Goal: Navigation & Orientation: Find specific page/section

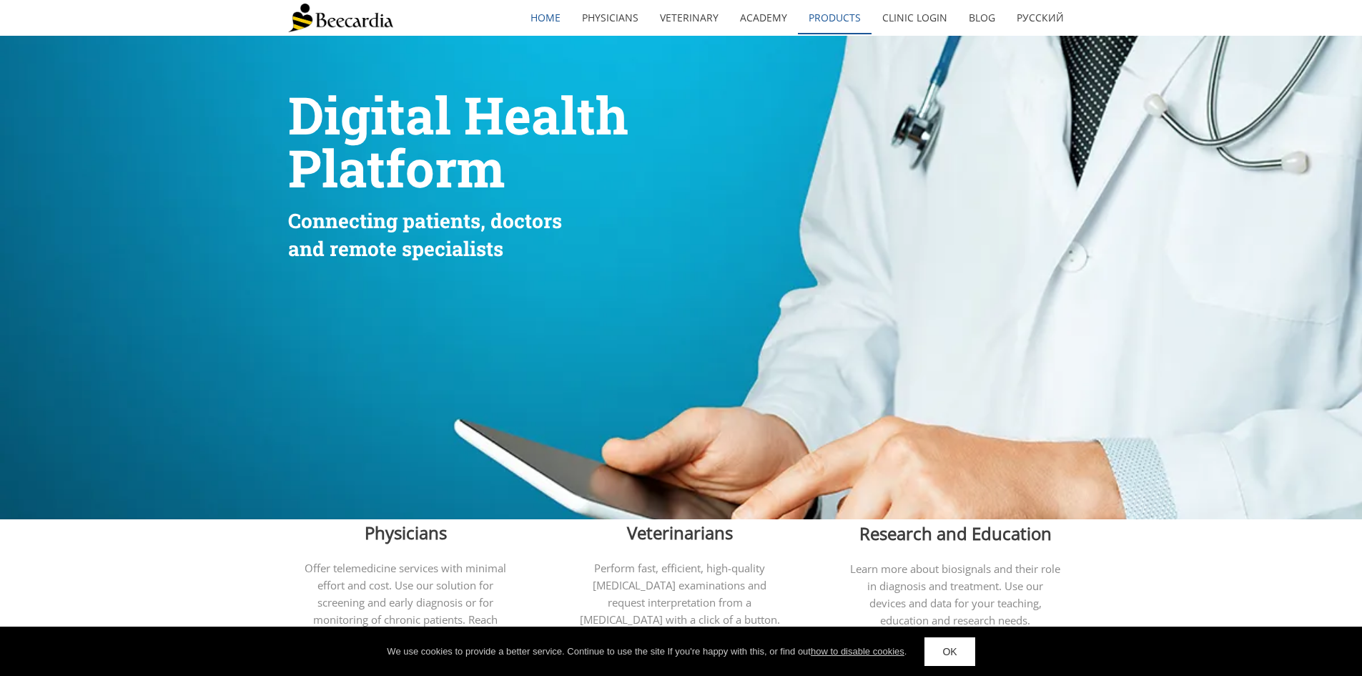
click at [834, 17] on link "Products" at bounding box center [835, 17] width 74 height 33
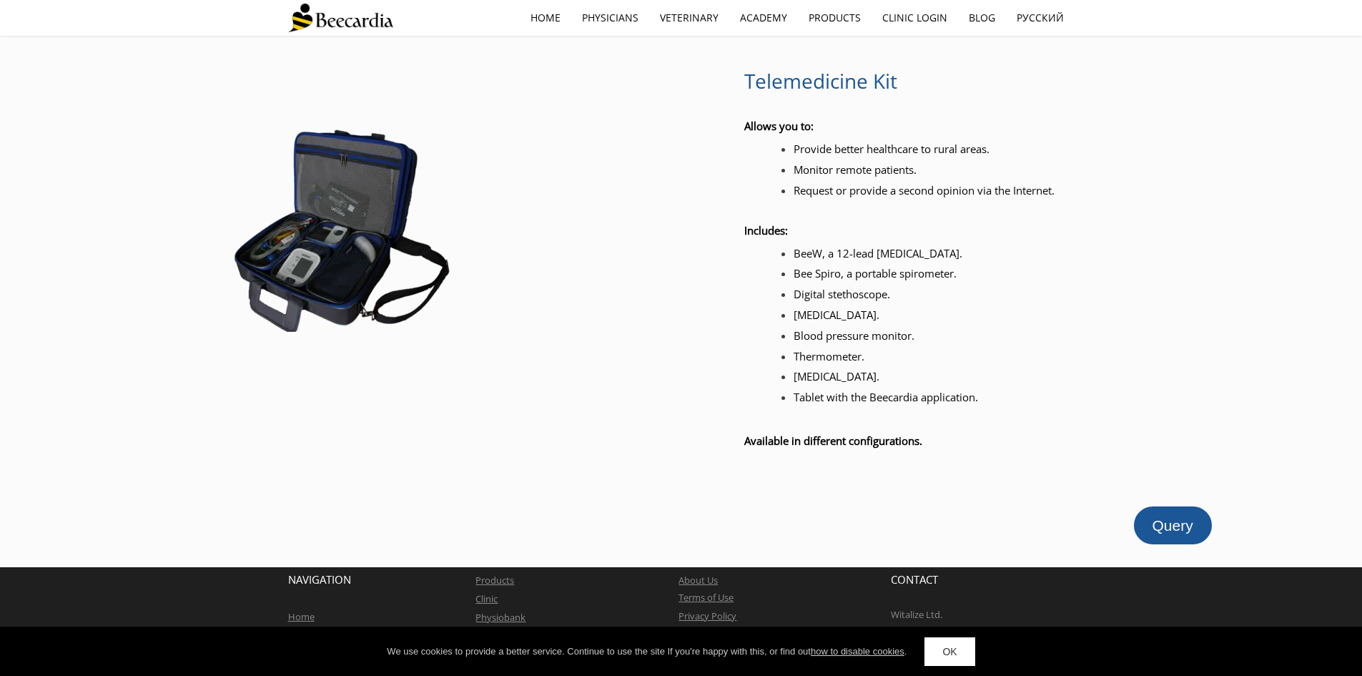
scroll to position [1559, 0]
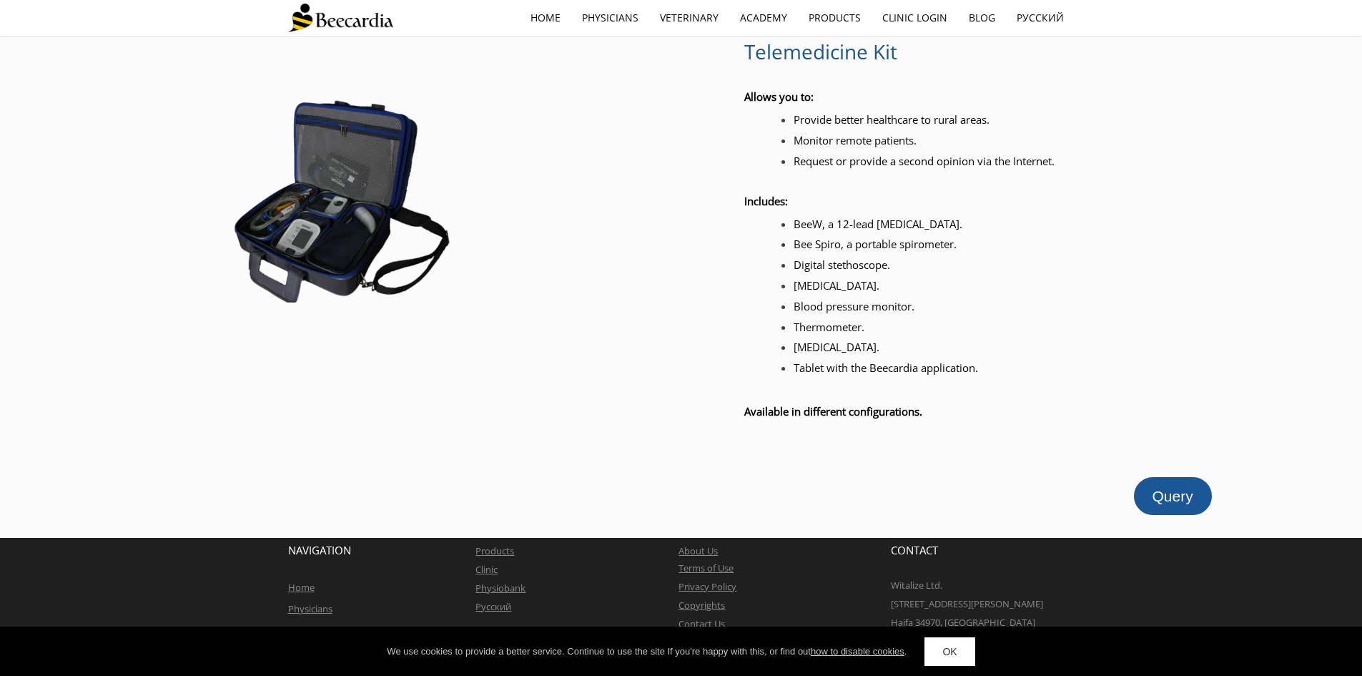
click at [702, 544] on link "About Us" at bounding box center [698, 550] width 39 height 13
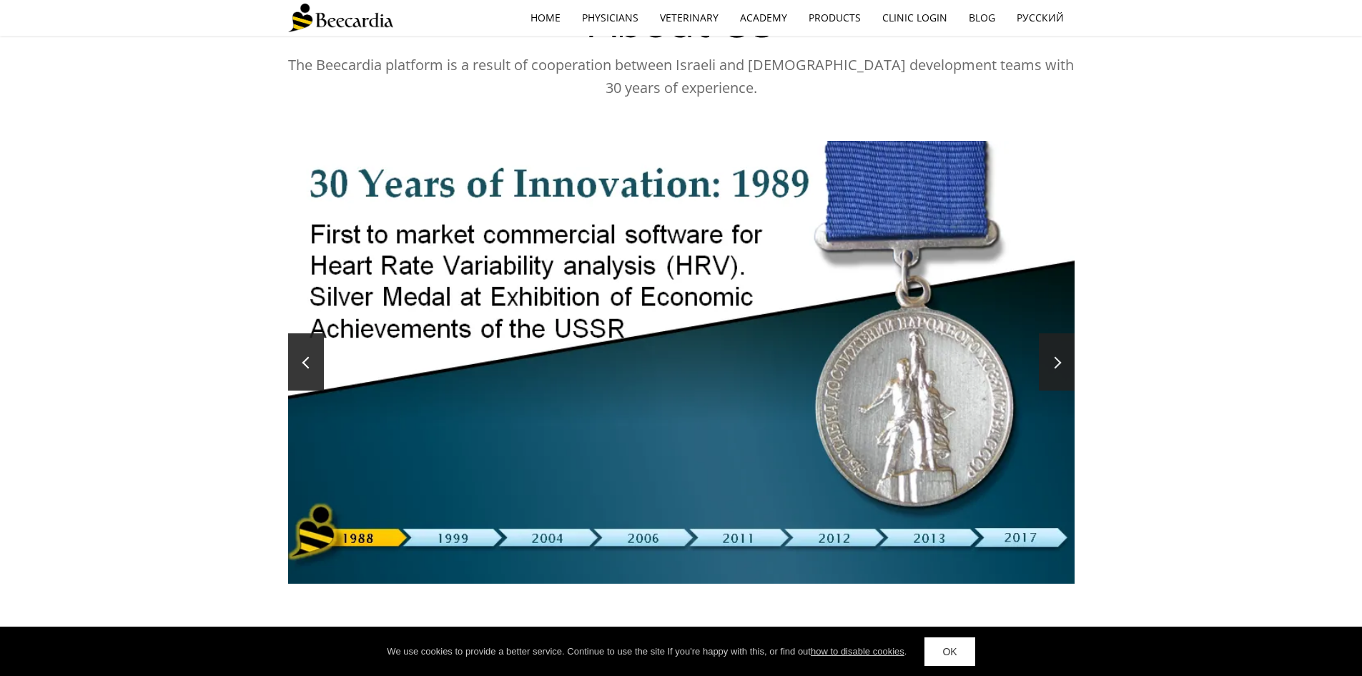
scroll to position [89, 0]
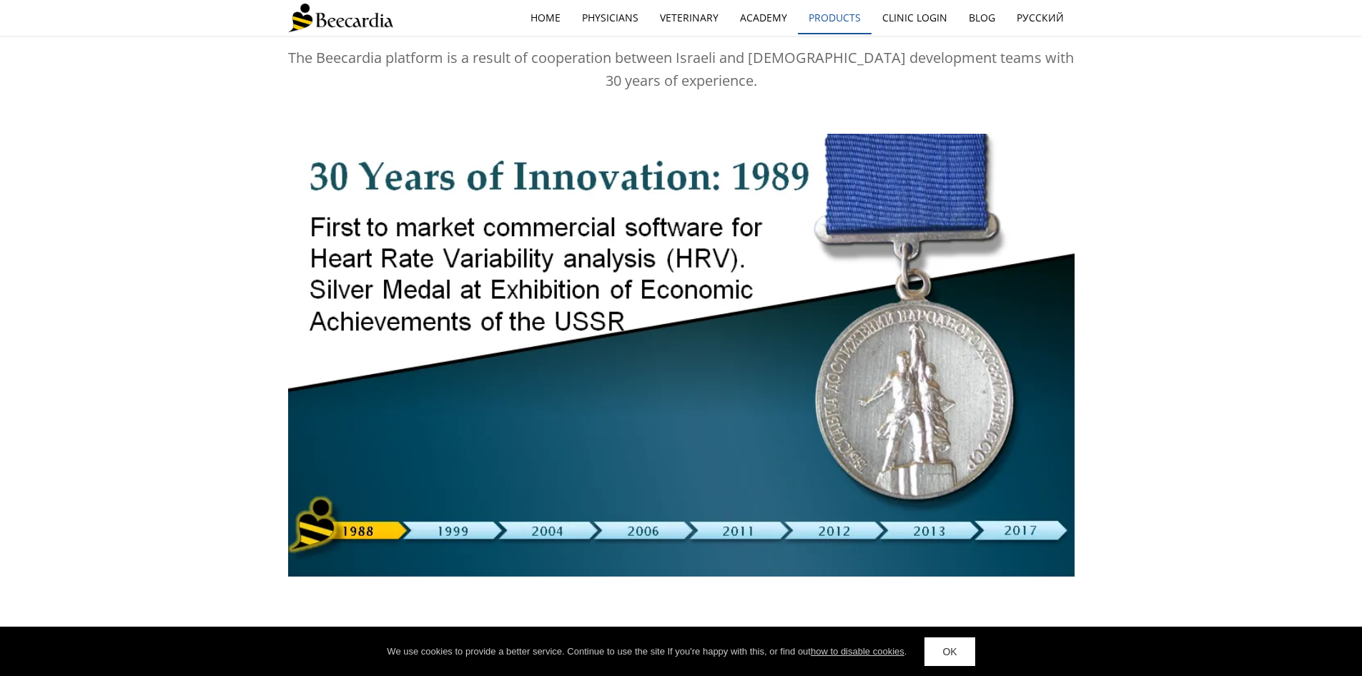
click at [840, 19] on link "Products" at bounding box center [835, 17] width 74 height 33
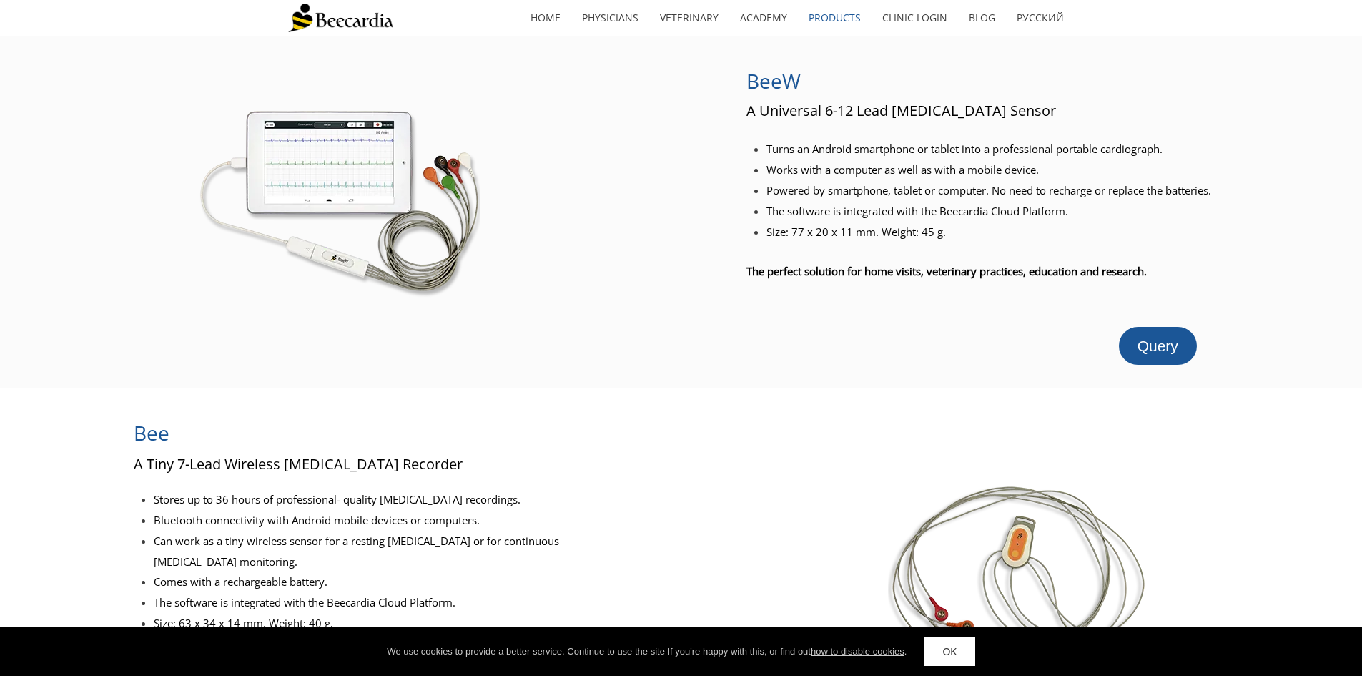
click at [340, 169] on img at bounding box center [339, 195] width 282 height 210
